Goal: Find specific page/section: Find specific page/section

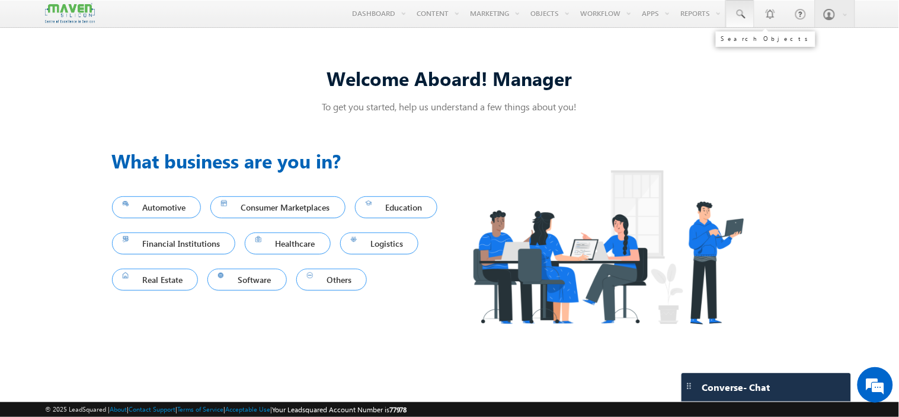
click at [741, 17] on span at bounding box center [741, 14] width 12 height 12
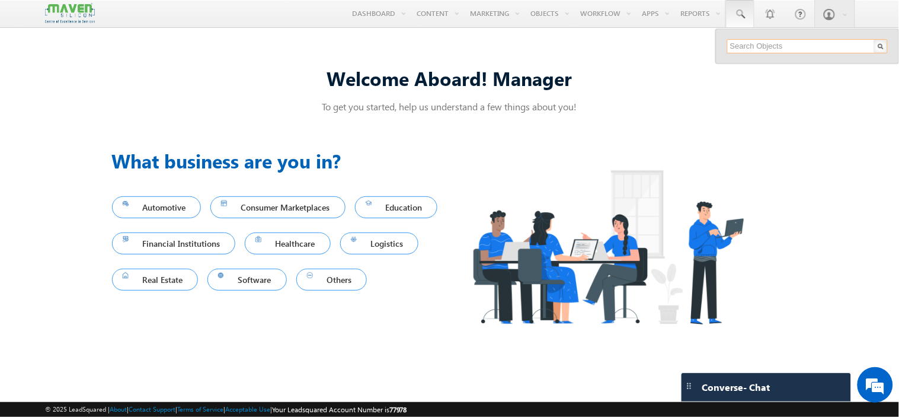
paste input "[EMAIL_ADDRESS][DOMAIN_NAME]"
click at [757, 44] on input "[EMAIL_ADDRESS][DOMAIN_NAME]" at bounding box center [807, 46] width 161 height 14
paste input "chinmayakumar.pradhan24"
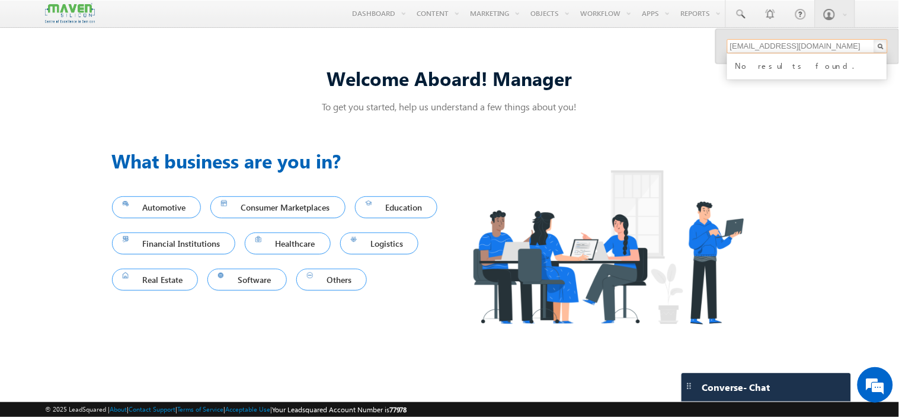
click at [748, 47] on input "[EMAIL_ADDRESS][DOMAIN_NAME]" at bounding box center [807, 46] width 161 height 14
paste input "ajay106"
click at [748, 44] on input "[EMAIL_ADDRESS][DOMAIN_NAME]" at bounding box center [807, 46] width 161 height 14
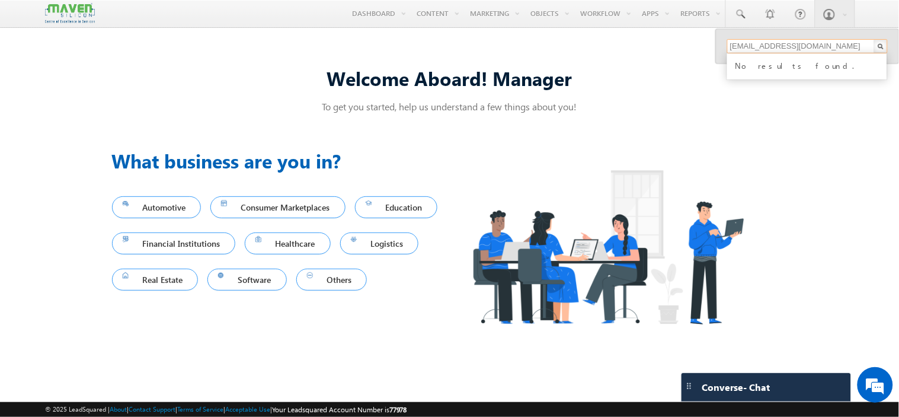
click at [748, 44] on input "[EMAIL_ADDRESS][DOMAIN_NAME]" at bounding box center [807, 46] width 161 height 14
paste input "samakshay2000"
click at [739, 43] on input "[EMAIL_ADDRESS][DOMAIN_NAME]" at bounding box center [807, 46] width 161 height 14
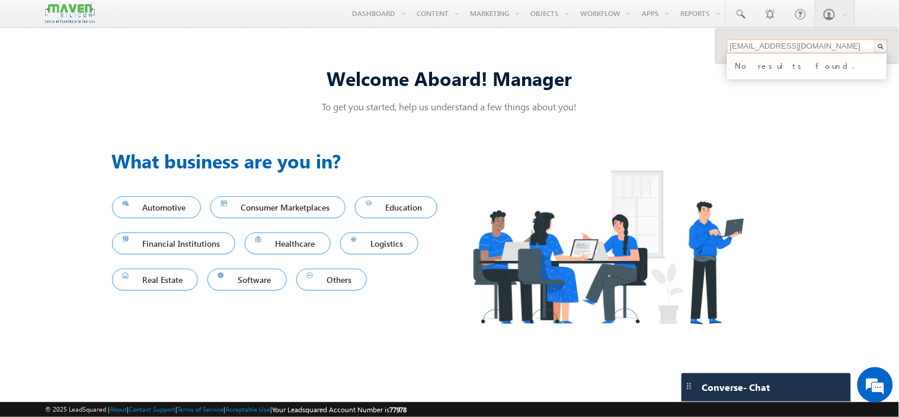
paste input "vaddeveera199"
click at [787, 42] on input "[EMAIL_ADDRESS][DOMAIN_NAME]" at bounding box center [807, 46] width 161 height 14
paste input "7673955377"
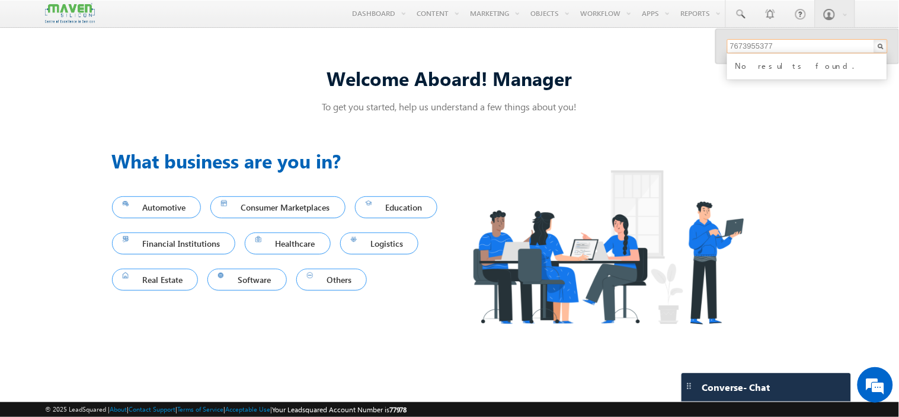
click at [760, 50] on input "7673955377" at bounding box center [807, 46] width 161 height 14
paste input "8741369205"
click at [787, 44] on input "8741369205" at bounding box center [807, 46] width 161 height 14
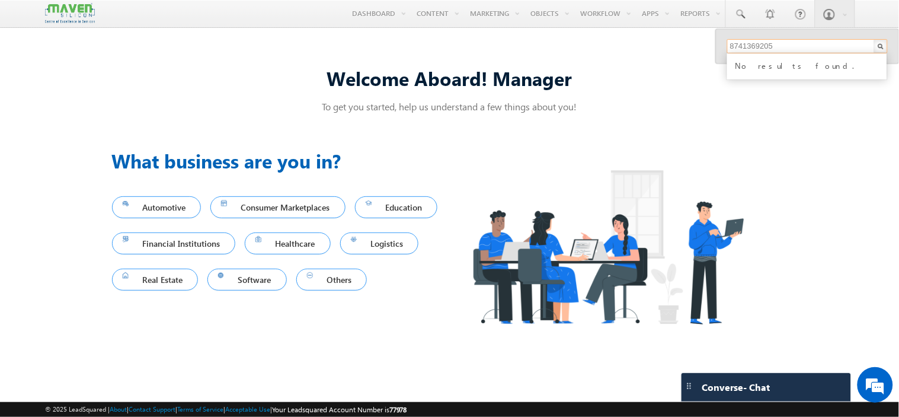
paste input "962064196"
click at [772, 47] on input "9620641965" at bounding box center [807, 46] width 161 height 14
paste input "7873839933"
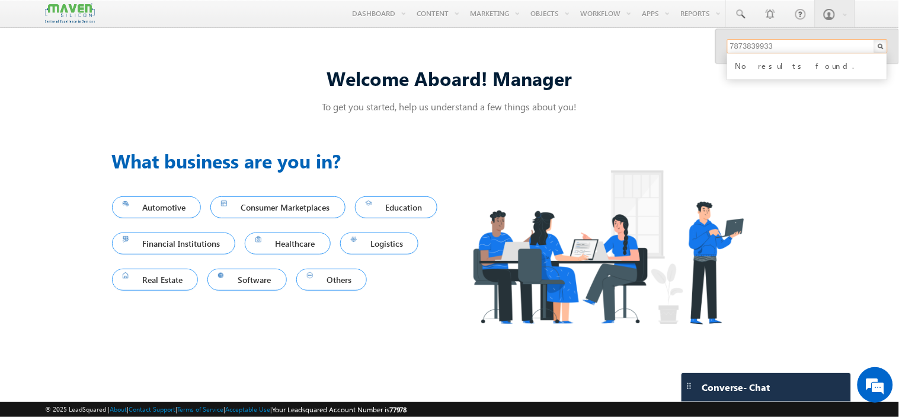
click at [780, 49] on input "7873839933" at bounding box center [807, 46] width 161 height 14
paste input "8197323606"
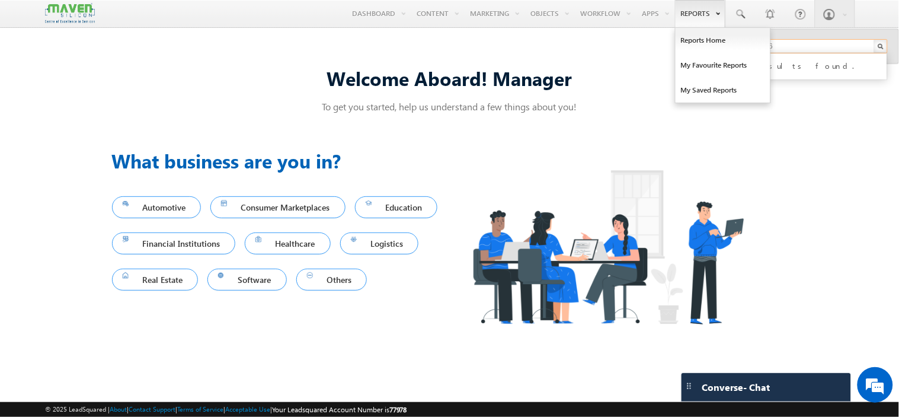
type input "8197323606"
